Goal: Task Accomplishment & Management: Manage account settings

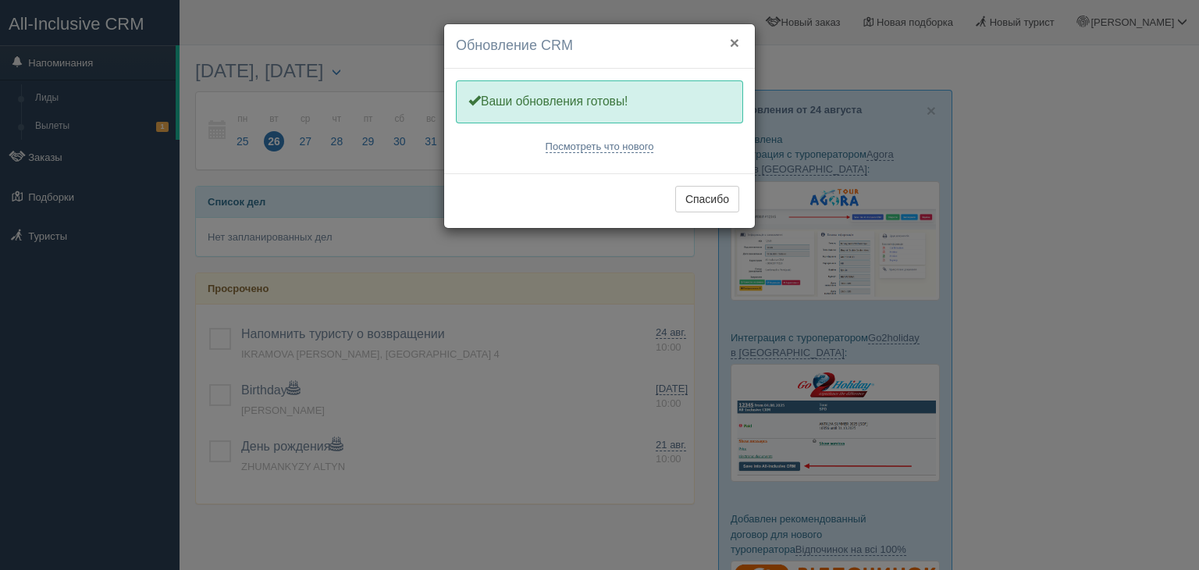
click at [731, 36] on button "×" at bounding box center [734, 42] width 9 height 16
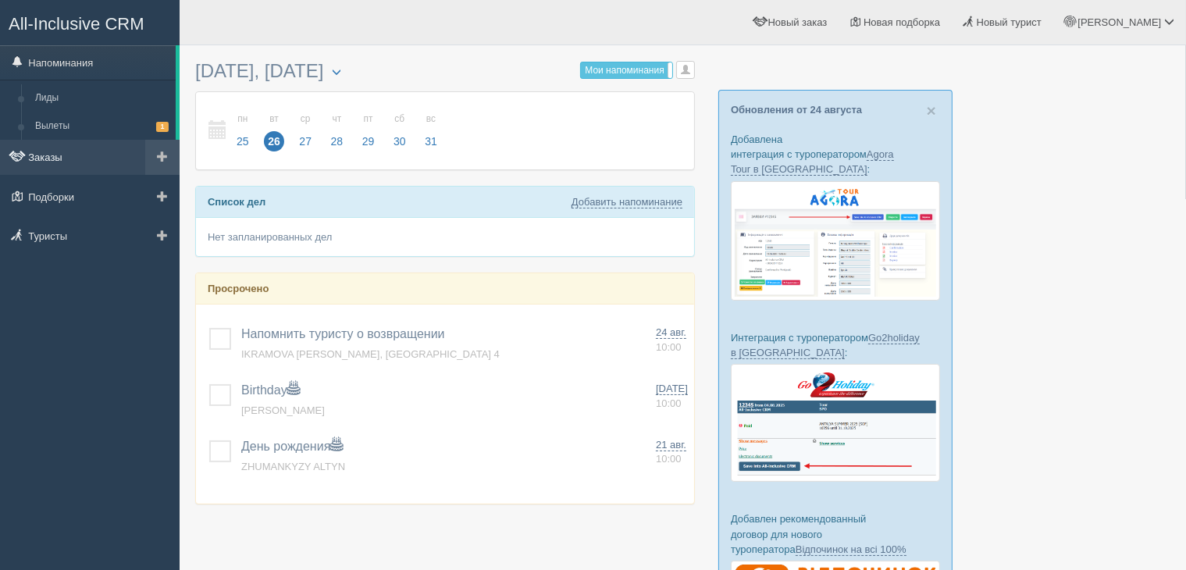
click at [64, 163] on link "Заказы" at bounding box center [90, 157] width 180 height 34
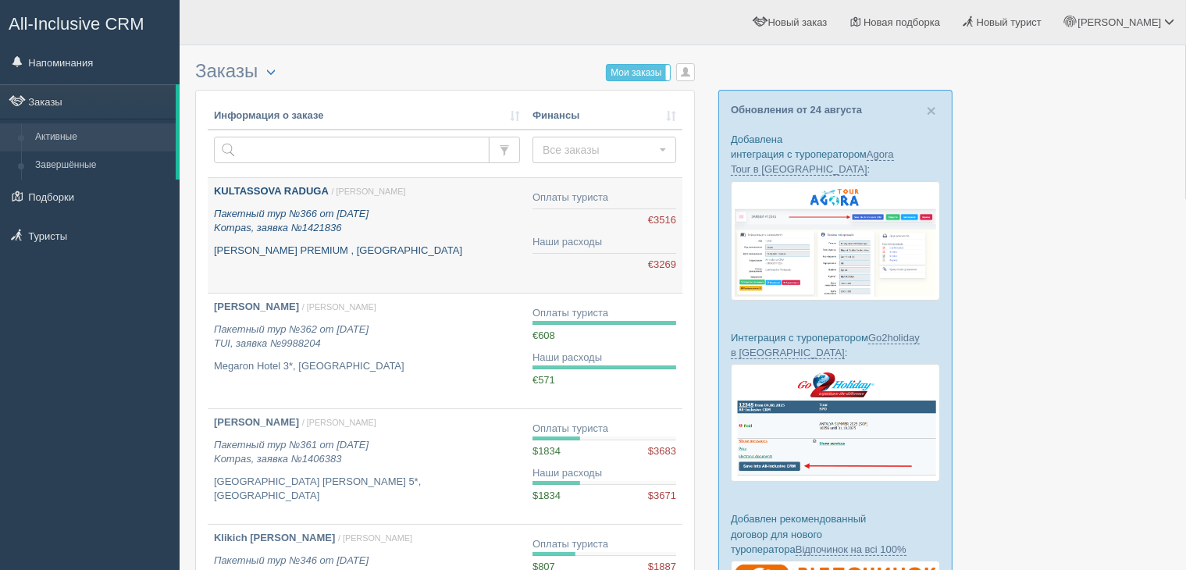
click at [408, 194] on p "KULTASSOVA RADUGA / Екатерина М." at bounding box center [367, 191] width 306 height 15
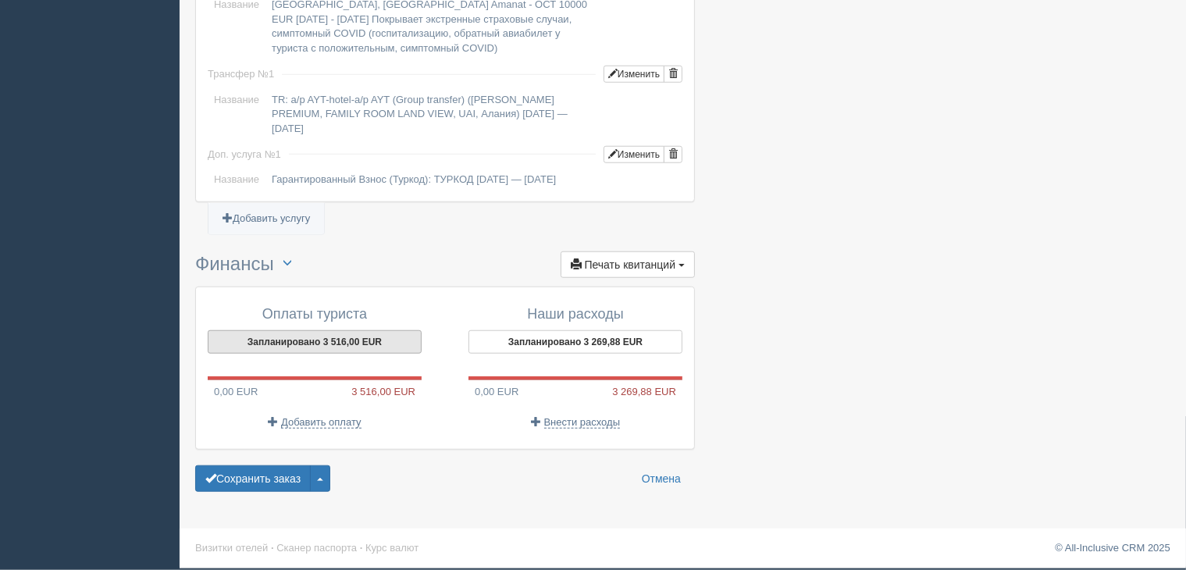
click at [338, 343] on button "Запланировано 3 516,00 EUR" at bounding box center [315, 341] width 214 height 23
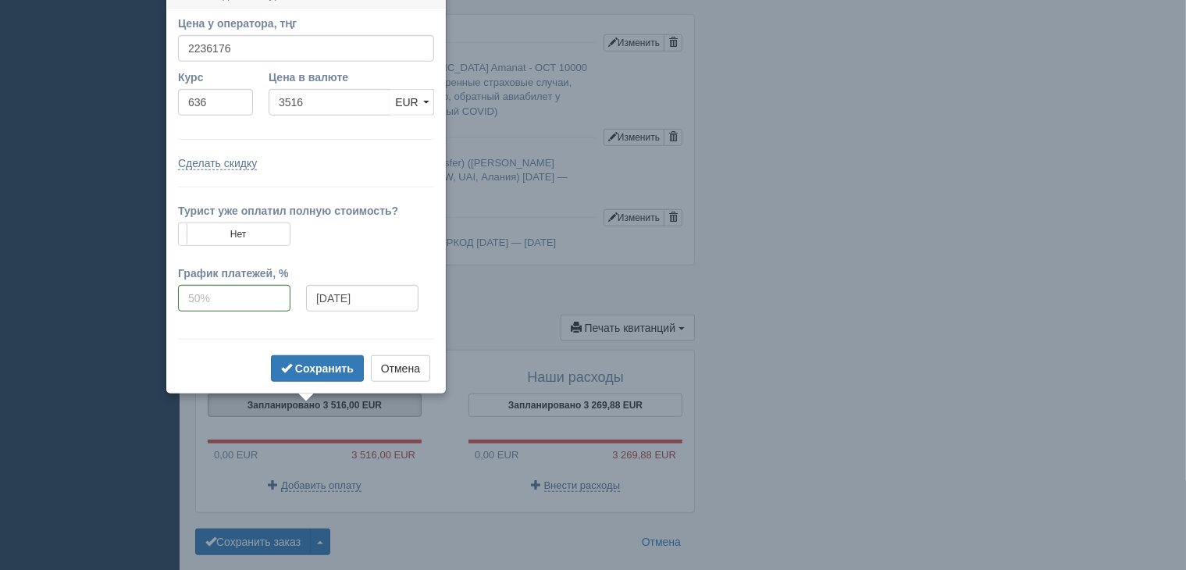
scroll to position [1286, 0]
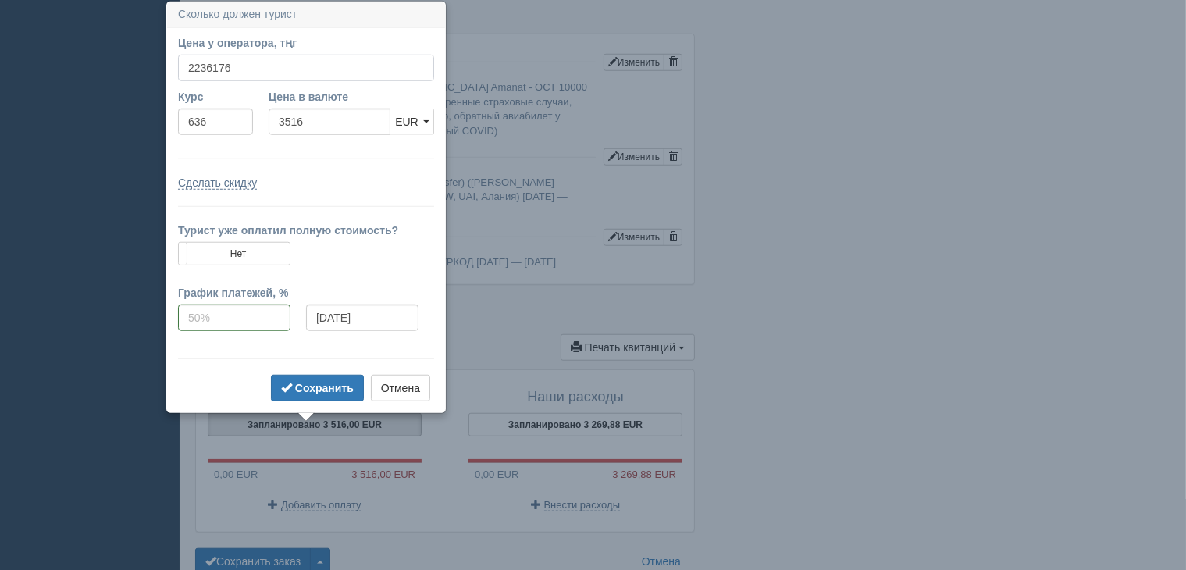
click at [264, 63] on input "2236176" at bounding box center [306, 68] width 256 height 27
type input "2222000"
type input "3493.71"
click at [222, 127] on input "636" at bounding box center [215, 122] width 75 height 27
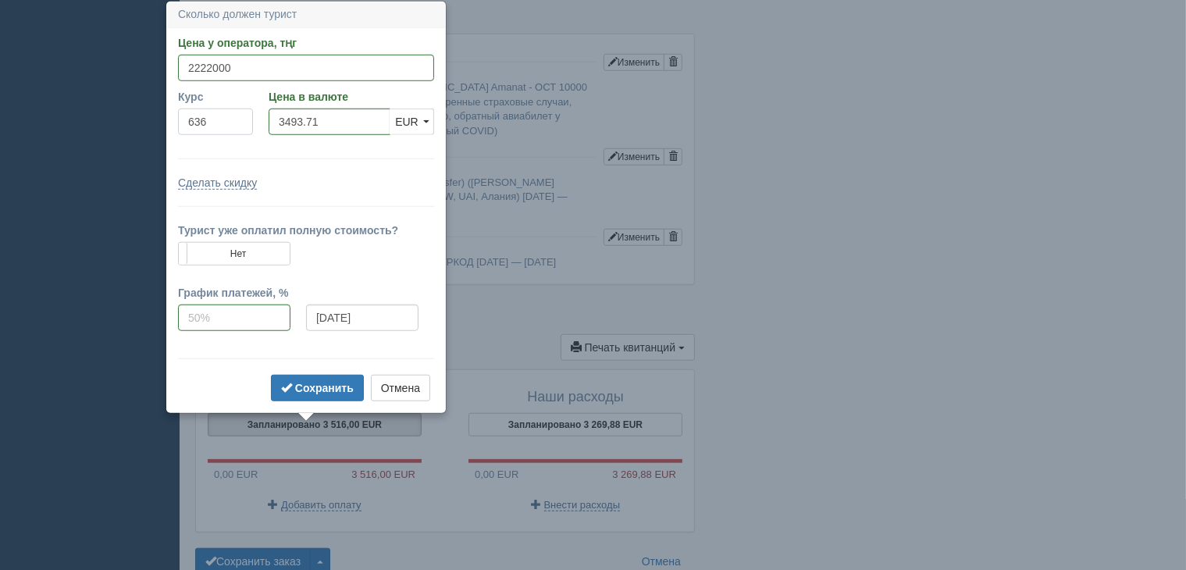
drag, startPoint x: 219, startPoint y: 122, endPoint x: 172, endPoint y: 130, distance: 47.6
click at [172, 130] on div "Курс 636" at bounding box center [215, 116] width 91 height 54
type input "632"
type input "3515.82"
click at [389, 159] on form "Цена у оператора, тңг 2222000 Указать цену в валюте Курс 632 Цена в валюте 3515…" at bounding box center [306, 220] width 256 height 370
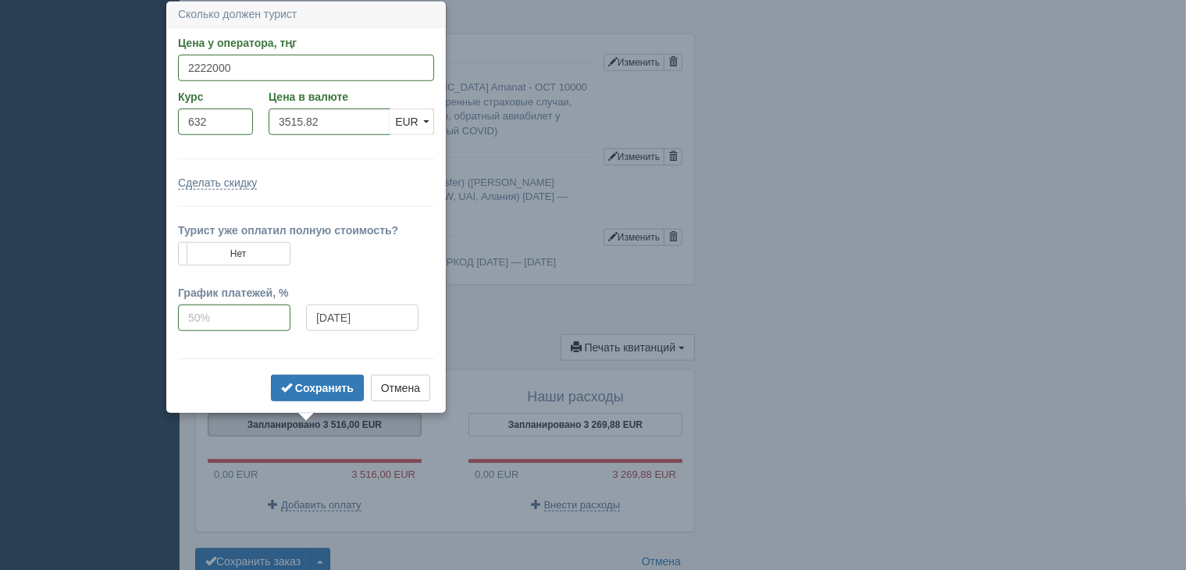
click at [395, 315] on input "[DATE]" at bounding box center [362, 317] width 112 height 27
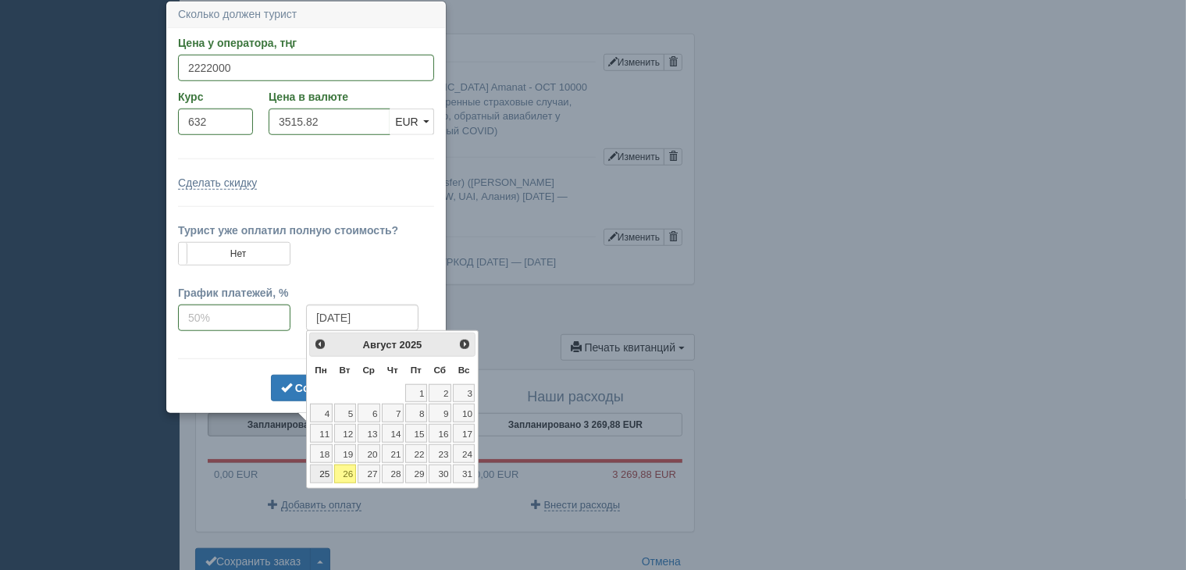
click at [315, 469] on link "25" at bounding box center [321, 473] width 23 height 19
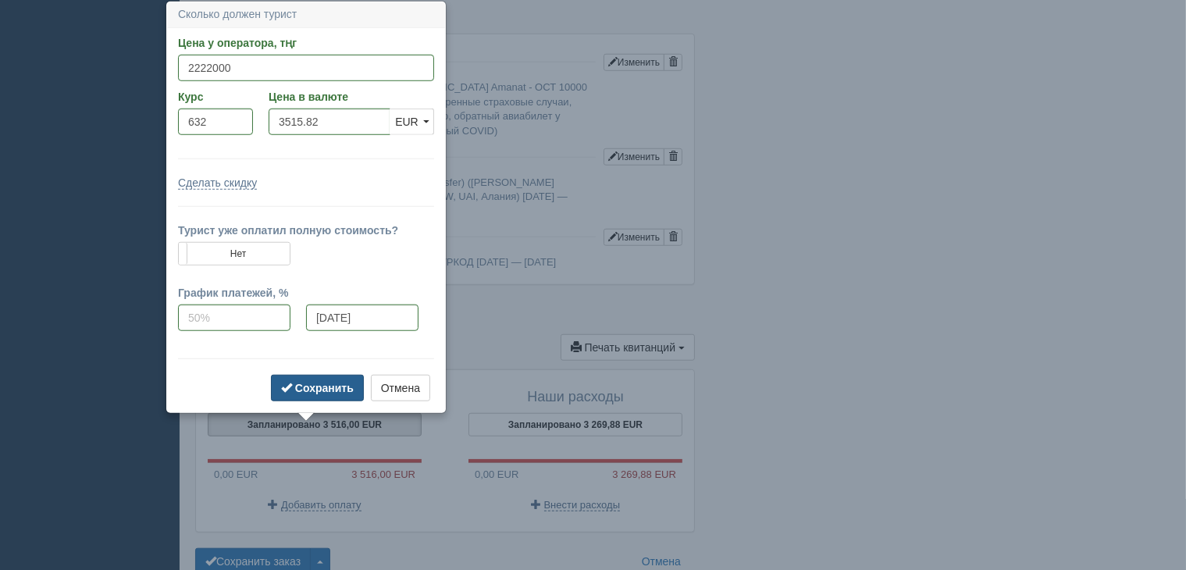
click at [321, 388] on b "Сохранить" at bounding box center [324, 388] width 59 height 12
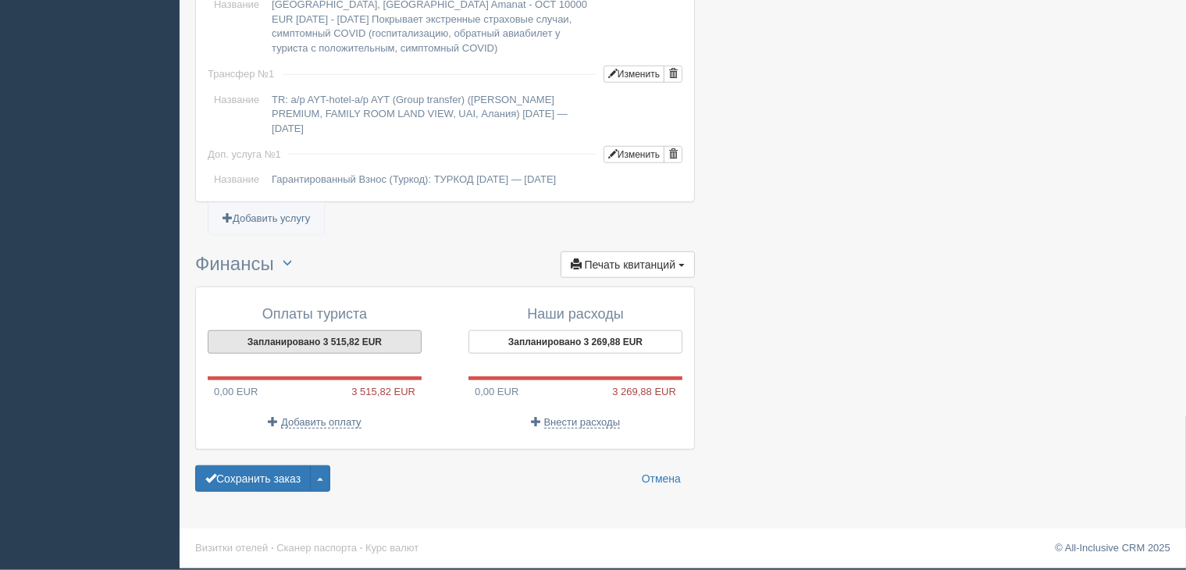
scroll to position [1379, 0]
click at [369, 394] on span "3 515,82 EUR" at bounding box center [386, 391] width 70 height 15
click at [345, 424] on span "Добавить оплату" at bounding box center [321, 422] width 80 height 12
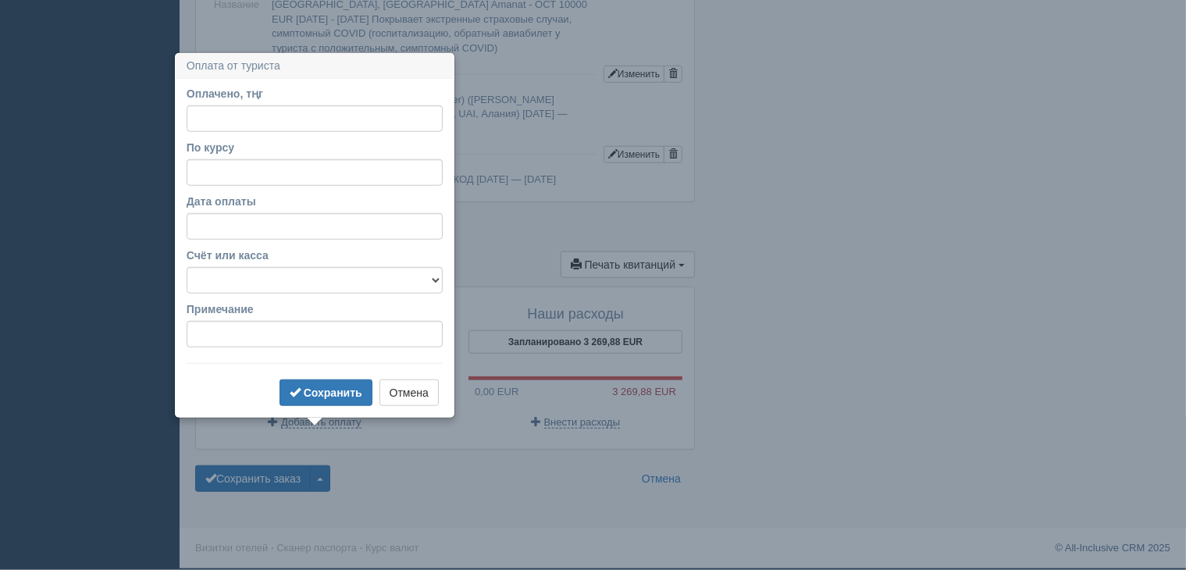
click at [400, 445] on div "Оплаты туриста Запланировано 3 515,82 EUR 0,00 EUR 3 515,82 EUR Добавить оплату…" at bounding box center [445, 368] width 498 height 162
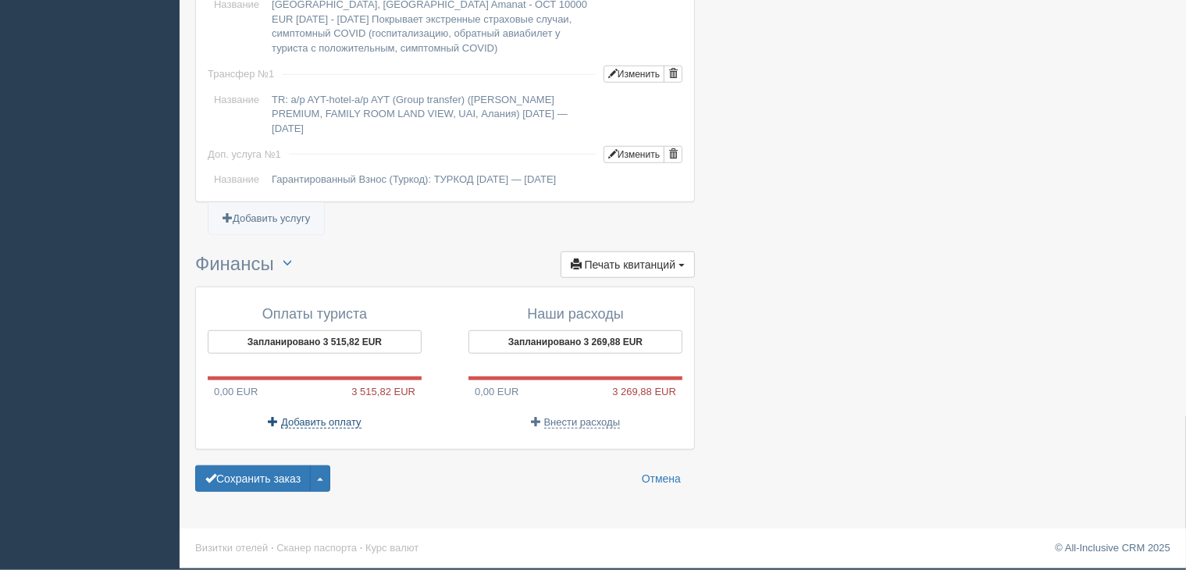
click at [350, 419] on span "Добавить оплату" at bounding box center [321, 422] width 80 height 12
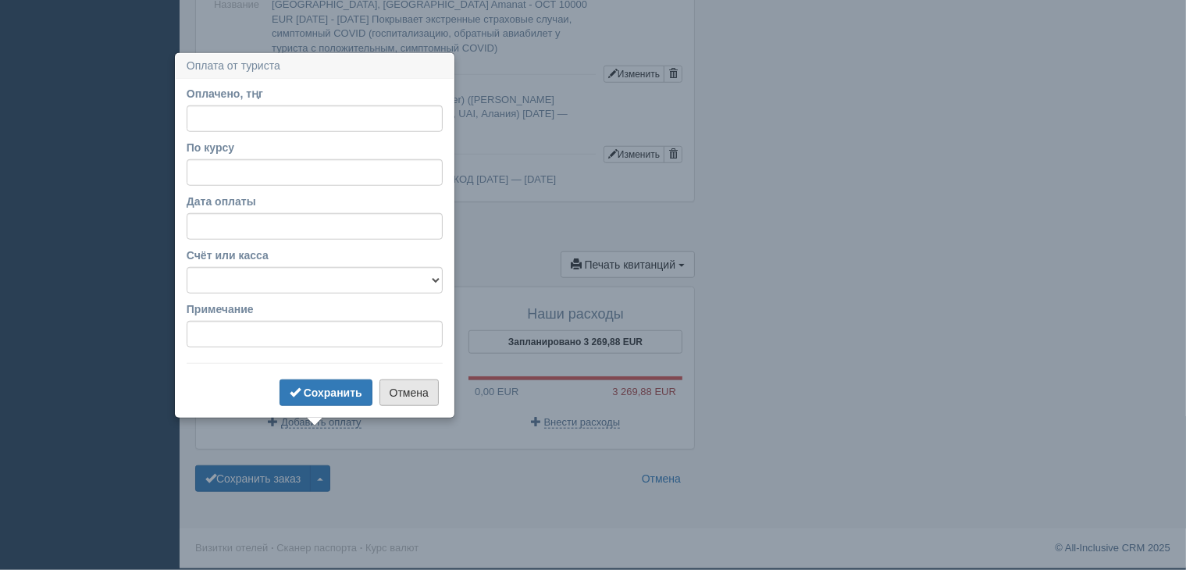
click at [418, 379] on button "Отмена" at bounding box center [408, 392] width 59 height 27
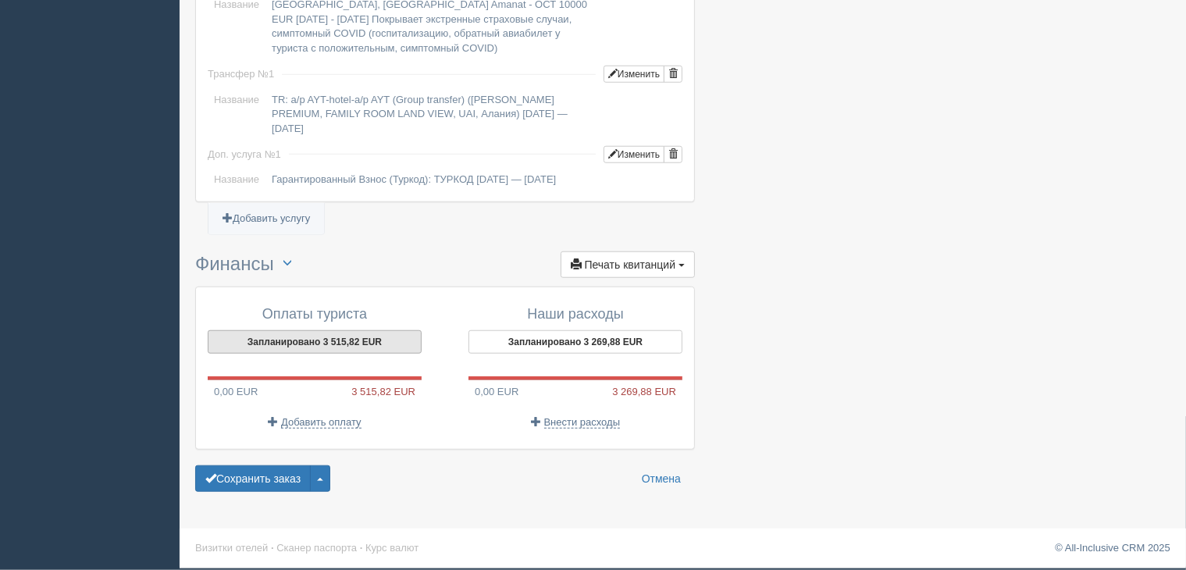
click at [337, 344] on button "Запланировано 3 515,82 EUR" at bounding box center [315, 341] width 214 height 23
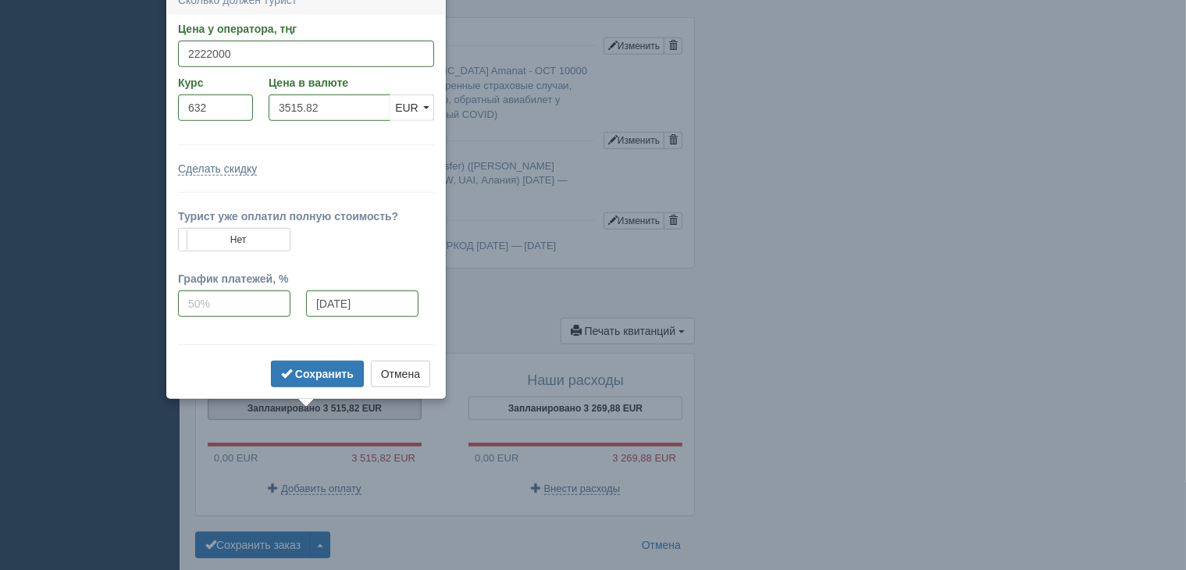
scroll to position [1290, 0]
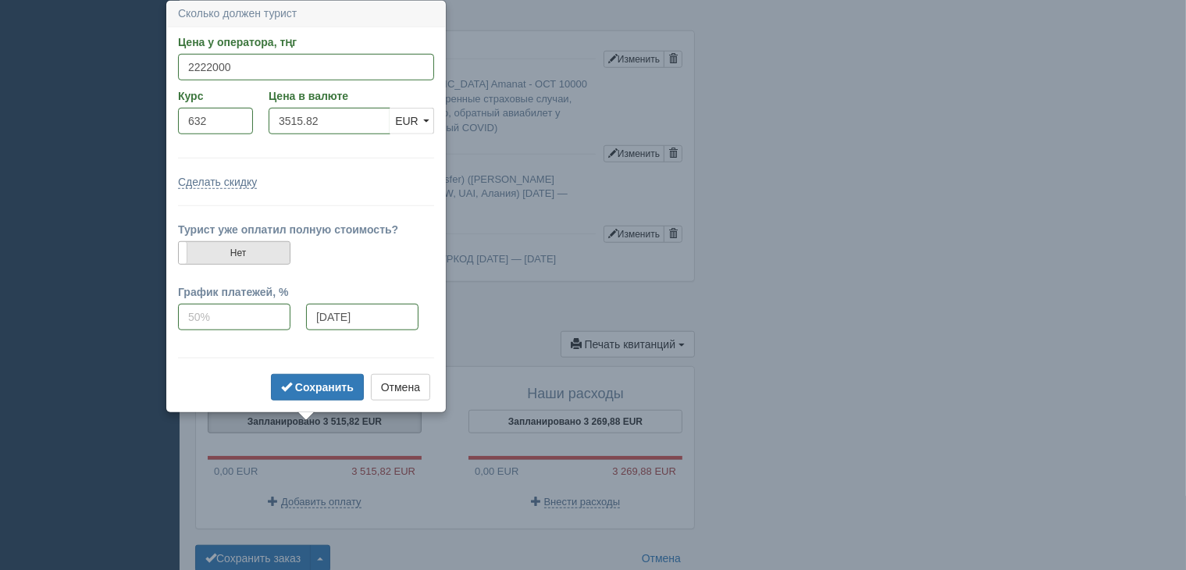
click at [204, 256] on label "Нет" at bounding box center [234, 253] width 111 height 22
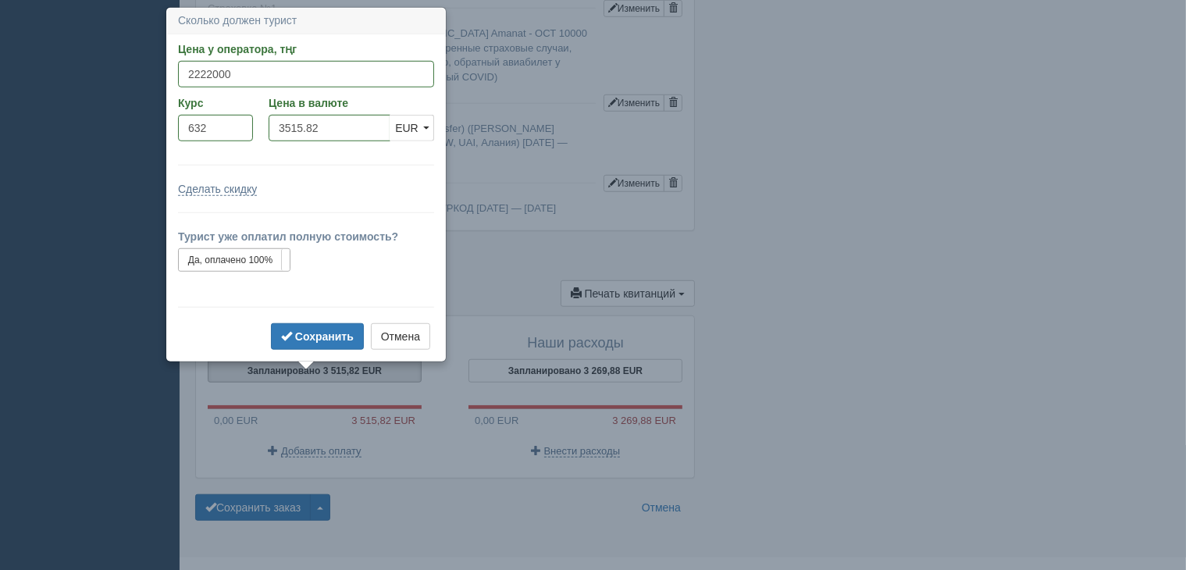
scroll to position [1347, 0]
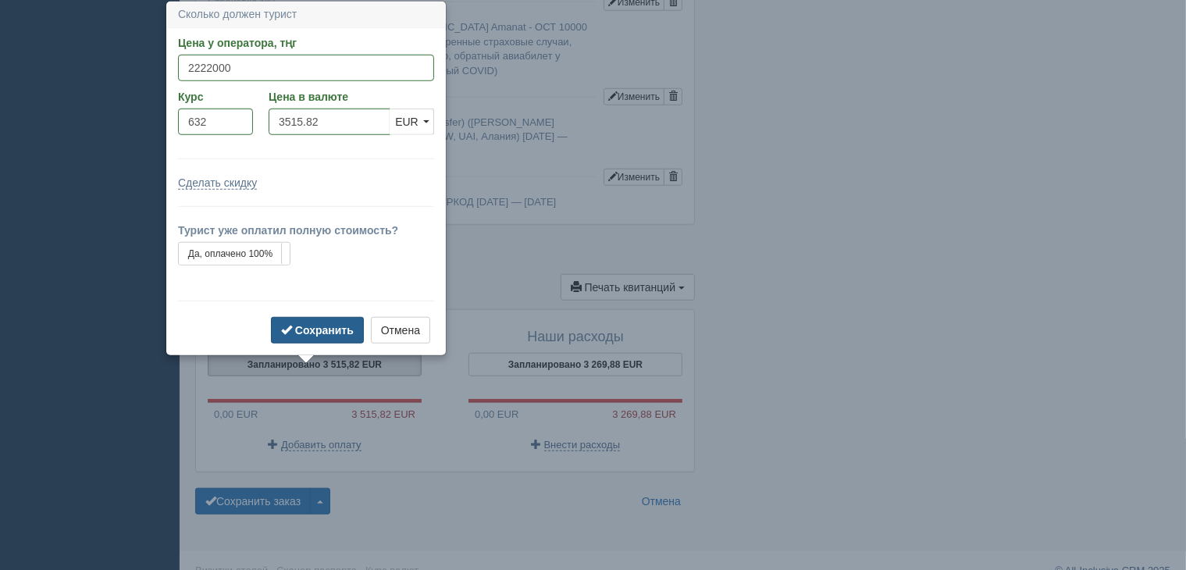
click at [325, 332] on b "Сохранить" at bounding box center [324, 330] width 59 height 12
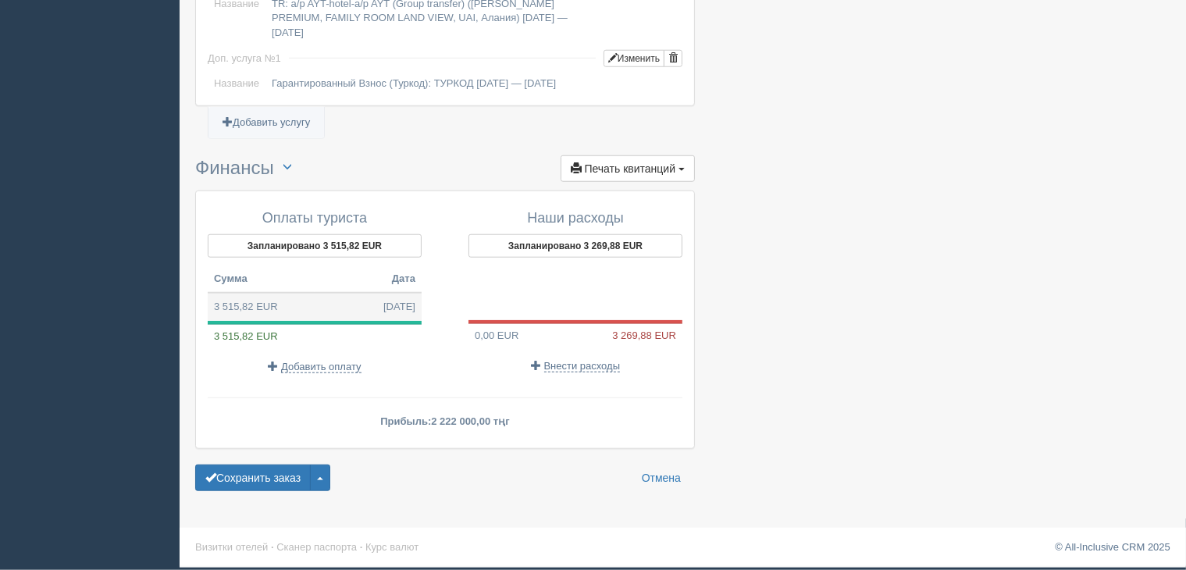
click at [326, 304] on td "3 515,82 EUR [DATE]" at bounding box center [315, 307] width 214 height 28
type input "2222000.00"
type input "632.00"
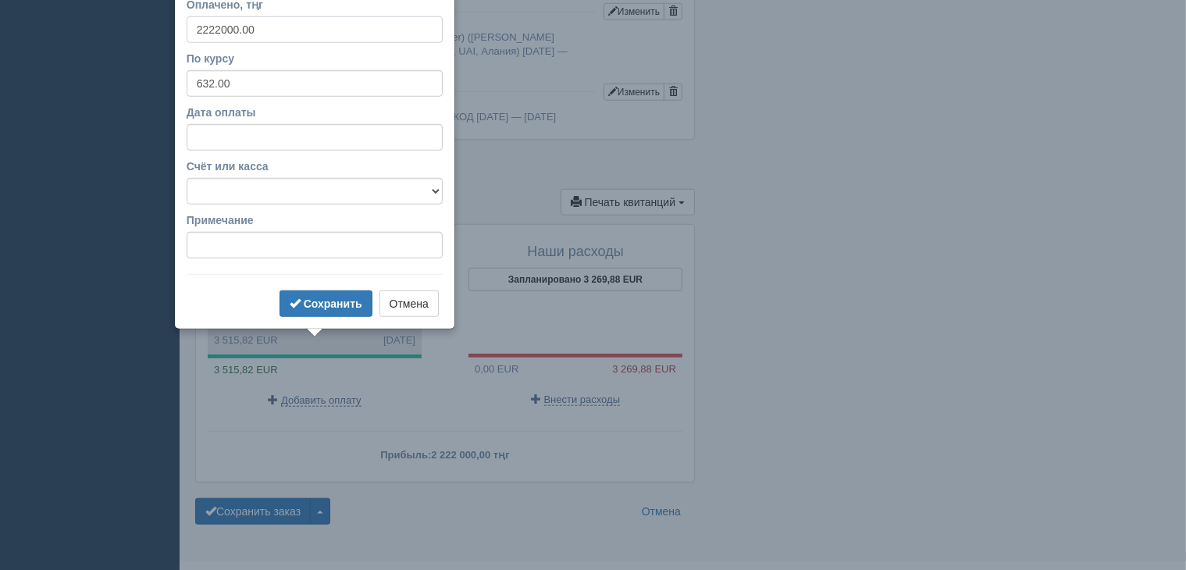
scroll to position [1393, 0]
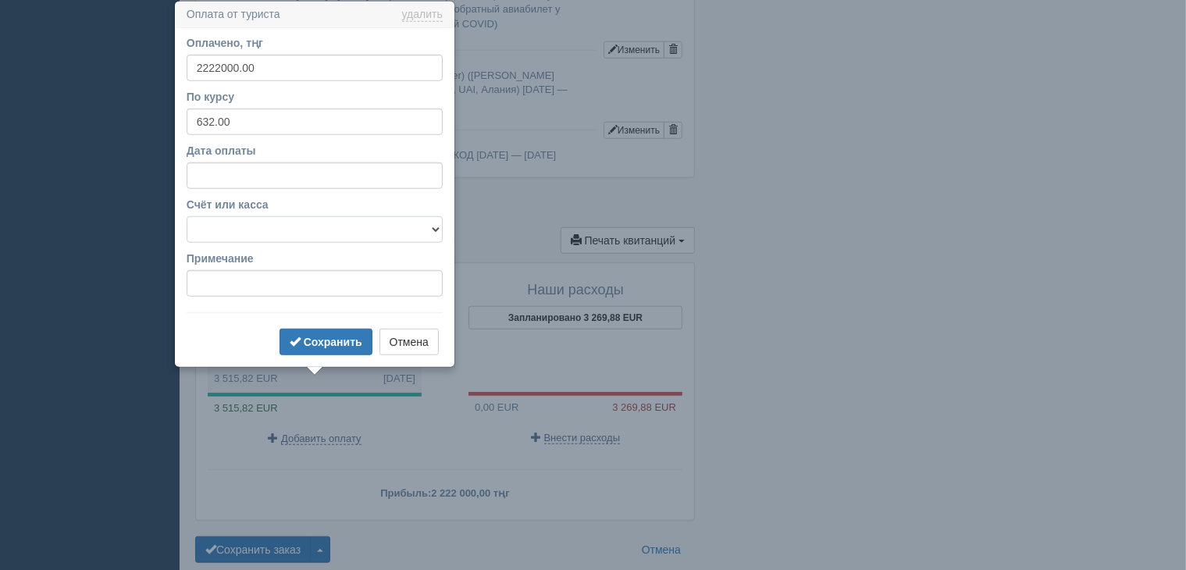
click at [359, 229] on select "f Банковский счёт Наличная касса" at bounding box center [315, 229] width 256 height 27
select select "1723"
click at [187, 216] on select "f Банковский счёт Наличная касса" at bounding box center [315, 229] width 256 height 27
click at [279, 278] on input "Примечание" at bounding box center [315, 283] width 256 height 27
type input "Банк Центр Кредит"
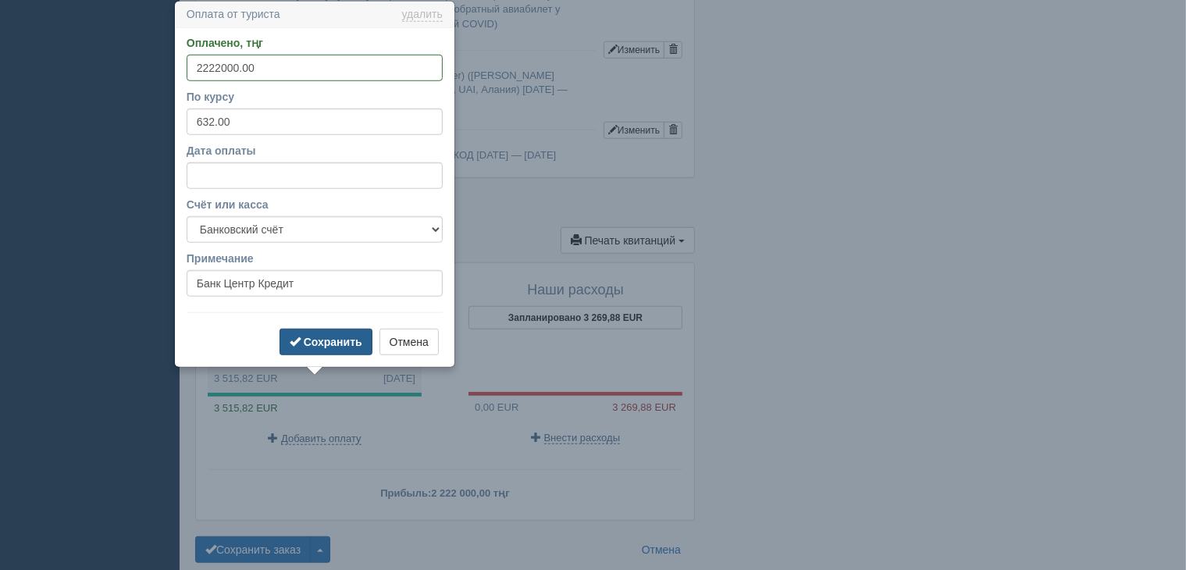
click at [350, 344] on b "Сохранить" at bounding box center [333, 342] width 59 height 12
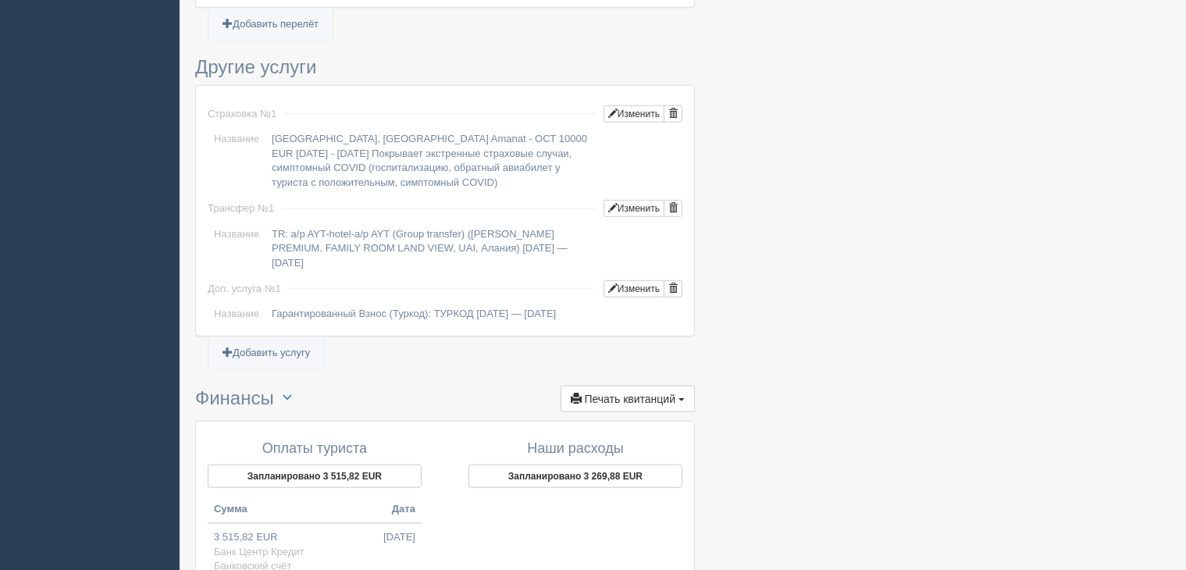
scroll to position [1237, 0]
